Goal: Transaction & Acquisition: Purchase product/service

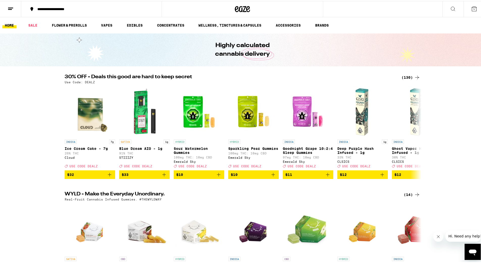
click at [412, 77] on div "(130)" at bounding box center [411, 76] width 19 height 6
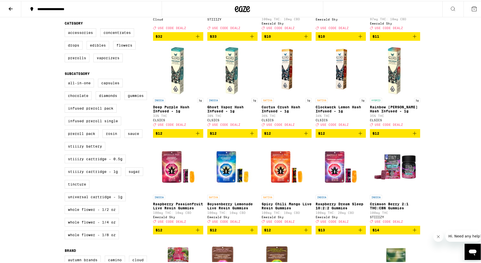
scroll to position [126, 0]
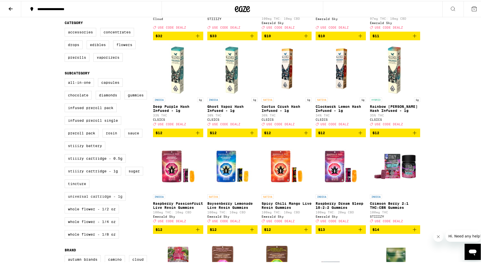
click at [108, 199] on label "Universal Cartridge - 1g" at bounding box center [95, 195] width 61 height 9
click at [66, 78] on input "Universal Cartridge - 1g" at bounding box center [66, 78] width 0 height 0
checkbox input "true"
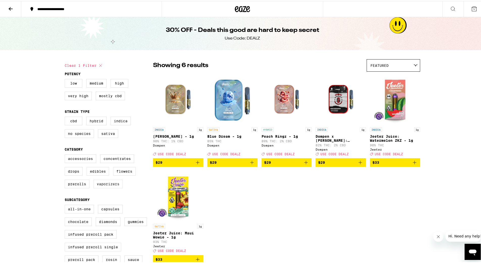
click at [110, 187] on label "Vaporizers" at bounding box center [108, 182] width 29 height 9
click at [66, 154] on input "Vaporizers" at bounding box center [66, 154] width 0 height 0
checkbox input "true"
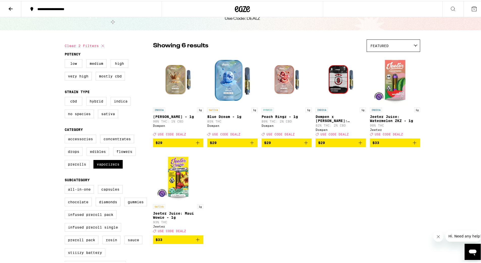
scroll to position [76, 0]
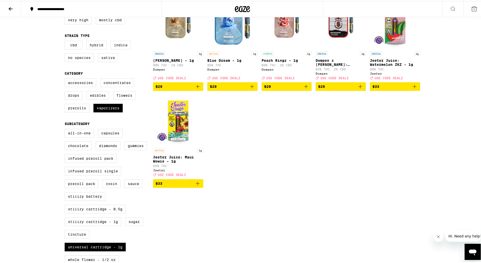
click at [200, 90] on button "$29" at bounding box center [178, 85] width 50 height 9
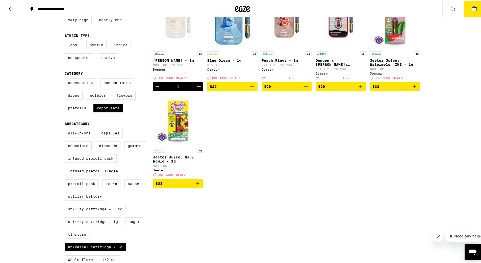
scroll to position [92, 0]
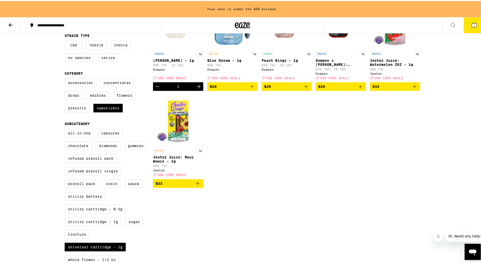
click at [254, 90] on button "$29" at bounding box center [232, 85] width 50 height 9
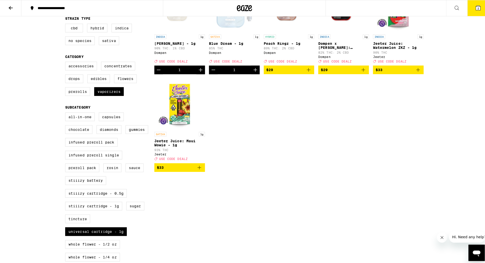
scroll to position [76, 0]
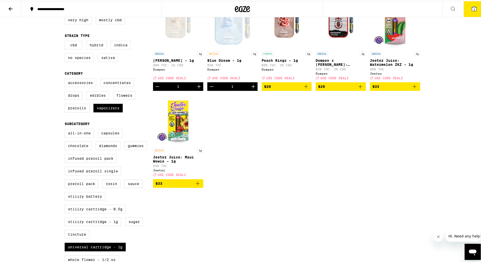
click at [197, 184] on icon "Add to bag" at bounding box center [198, 182] width 4 height 4
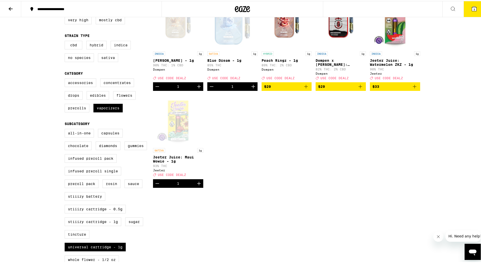
click at [476, 10] on button "3" at bounding box center [474, 8] width 21 height 16
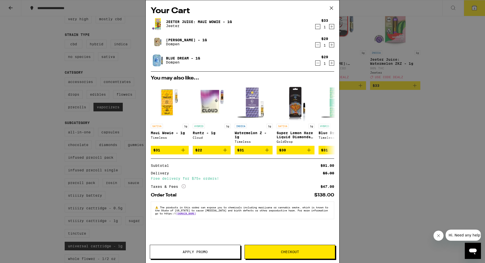
click at [218, 250] on span "Apply Promo" at bounding box center [195, 252] width 90 height 4
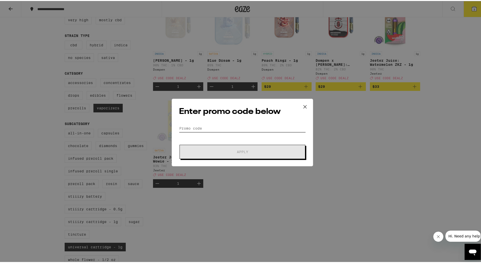
click at [264, 125] on input "Promo Code" at bounding box center [242, 127] width 127 height 8
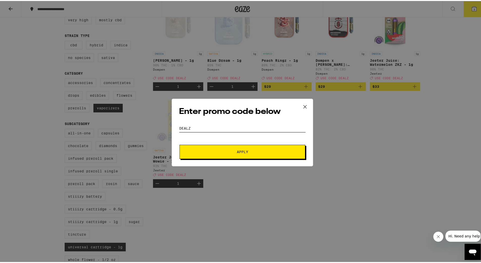
type input "dealz"
click at [180, 144] on button "Apply" at bounding box center [243, 151] width 126 height 14
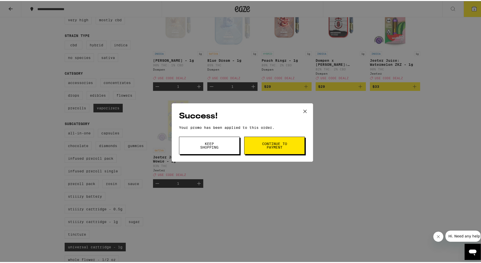
click at [215, 146] on span "Keep Shopping" at bounding box center [210, 144] width 26 height 7
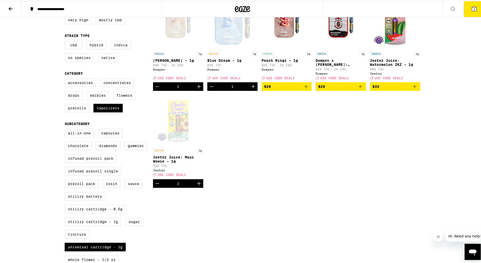
click at [472, 10] on icon at bounding box center [475, 8] width 6 height 6
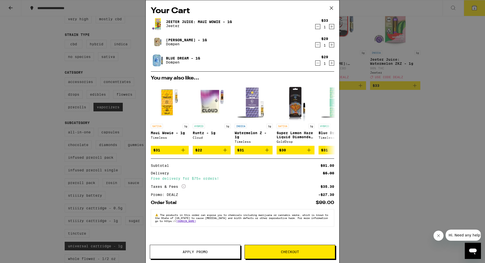
click at [331, 5] on icon at bounding box center [332, 8] width 8 height 8
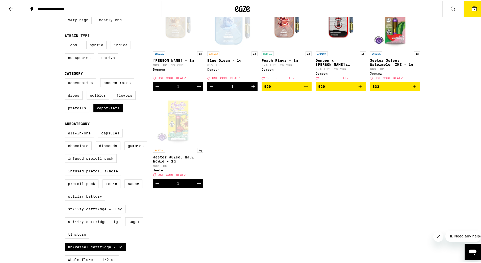
click at [470, 17] on div "**********" at bounding box center [242, 194] width 485 height 540
click at [472, 12] on button "3" at bounding box center [474, 8] width 21 height 16
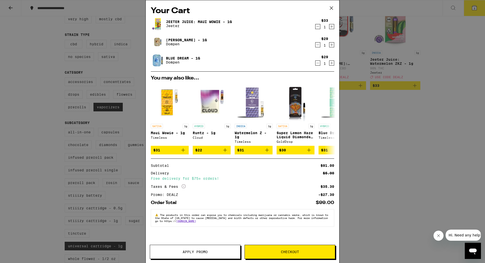
click at [331, 64] on icon "Increment" at bounding box center [332, 63] width 5 height 6
click at [319, 28] on icon "Decrement" at bounding box center [318, 27] width 5 height 6
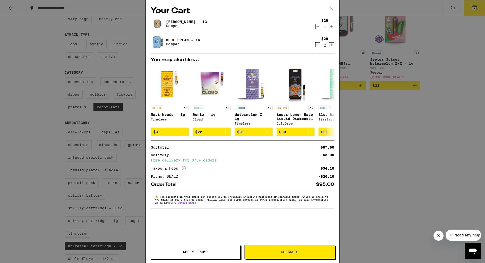
click at [331, 9] on icon at bounding box center [332, 8] width 8 height 8
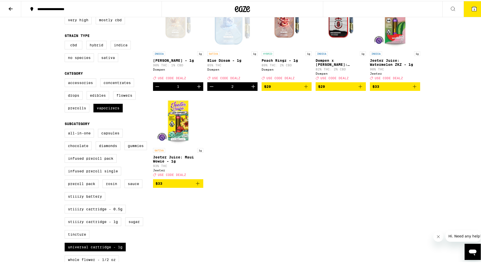
click at [199, 187] on button "$33" at bounding box center [178, 182] width 50 height 9
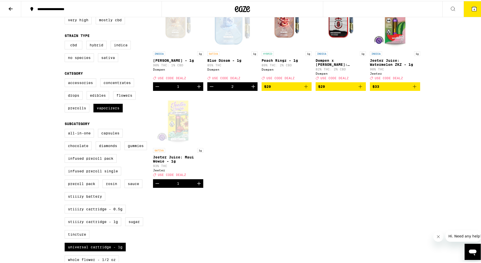
click at [472, 5] on icon at bounding box center [475, 8] width 6 height 6
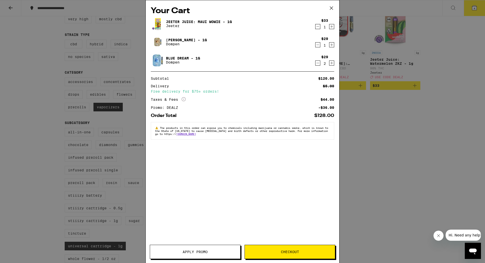
click at [319, 65] on icon "Decrement" at bounding box center [318, 63] width 5 height 6
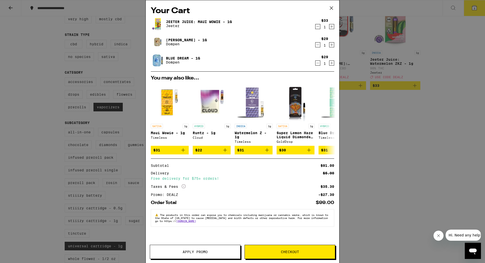
click at [333, 8] on icon at bounding box center [332, 8] width 8 height 8
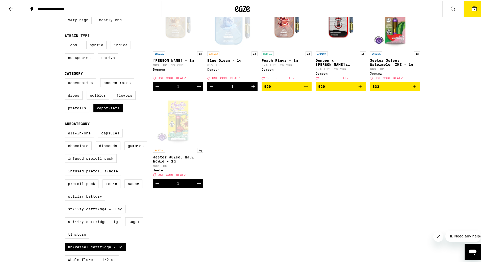
click at [472, 11] on icon at bounding box center [475, 8] width 6 height 6
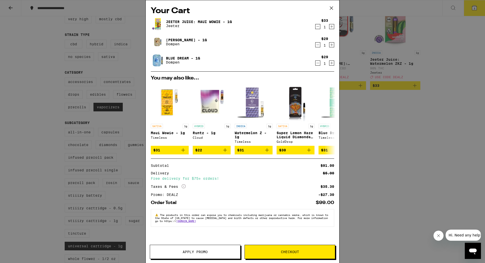
click at [310, 250] on span "Checkout" at bounding box center [290, 252] width 90 height 4
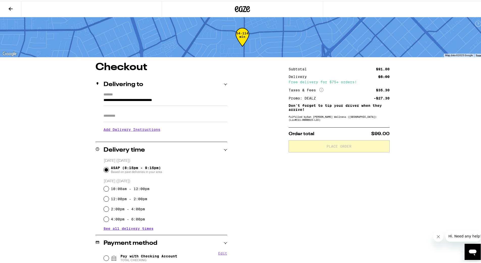
click at [147, 130] on h3 "Add Delivery Instructions" at bounding box center [166, 129] width 124 height 12
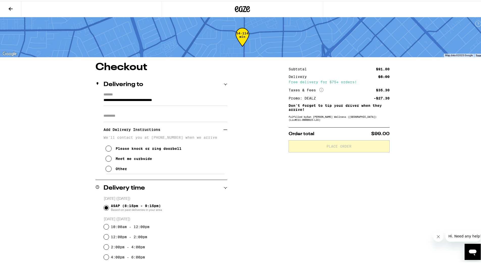
click at [139, 159] on div "Meet me curbside" at bounding box center [134, 157] width 36 height 4
click at [122, 170] on div "Other" at bounding box center [121, 168] width 11 height 4
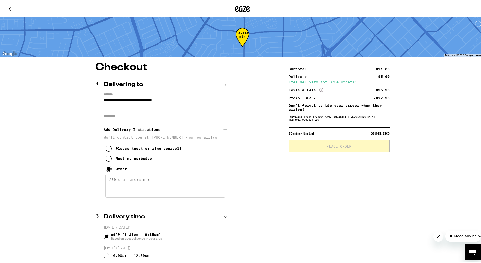
click at [141, 183] on textarea "Enter any other delivery instructions you want driver to know" at bounding box center [165, 185] width 120 height 24
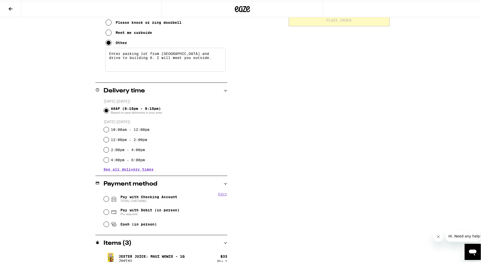
scroll to position [126, 0]
type textarea "Enter parking lot from [GEOGRAPHIC_DATA] and drive to building 6. I will meet y…"
click at [139, 211] on span "Pin required" at bounding box center [150, 212] width 59 height 4
click at [109, 211] on input "Pay with Debit (in person) Pin required" at bounding box center [106, 210] width 5 height 5
radio input "true"
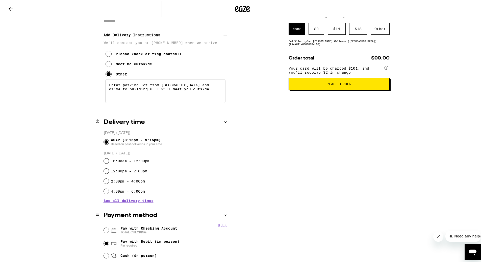
scroll to position [0, 0]
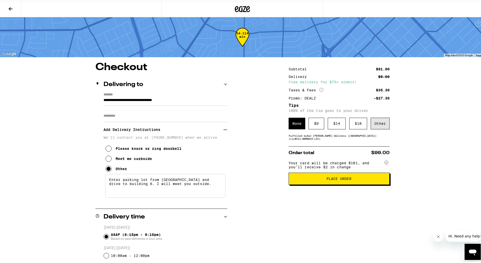
click at [384, 122] on div "Other" at bounding box center [380, 123] width 19 height 12
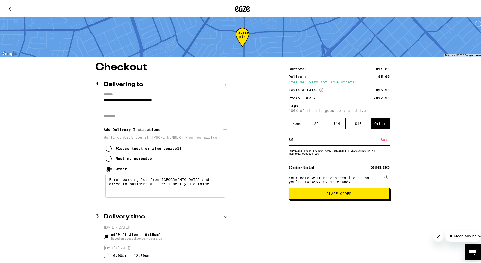
type input "5"
click at [383, 140] on div "Save" at bounding box center [385, 138] width 9 height 11
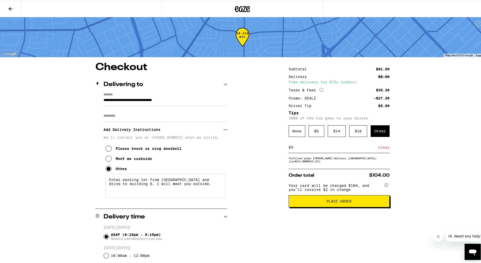
click at [352, 206] on button "Place Order" at bounding box center [339, 200] width 101 height 12
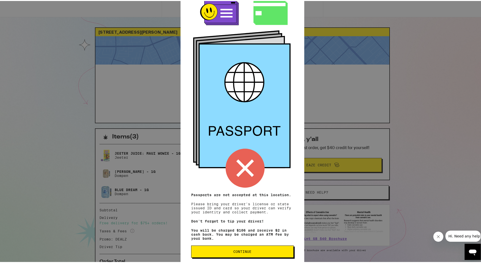
scroll to position [18, 0]
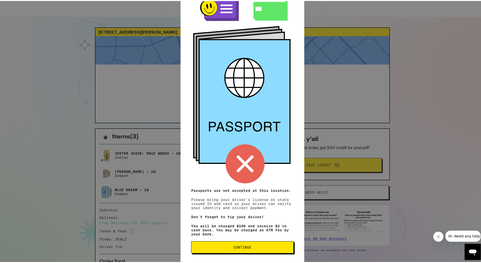
click at [261, 241] on button "Continue" at bounding box center [242, 246] width 103 height 12
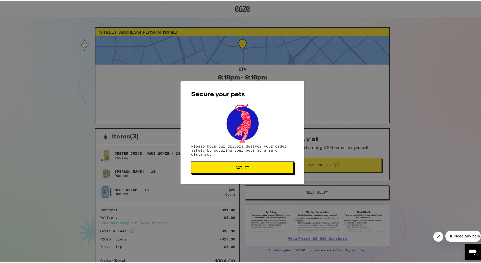
scroll to position [0, 0]
click at [262, 166] on span "Got it" at bounding box center [243, 167] width 94 height 4
